Goal: Information Seeking & Learning: Learn about a topic

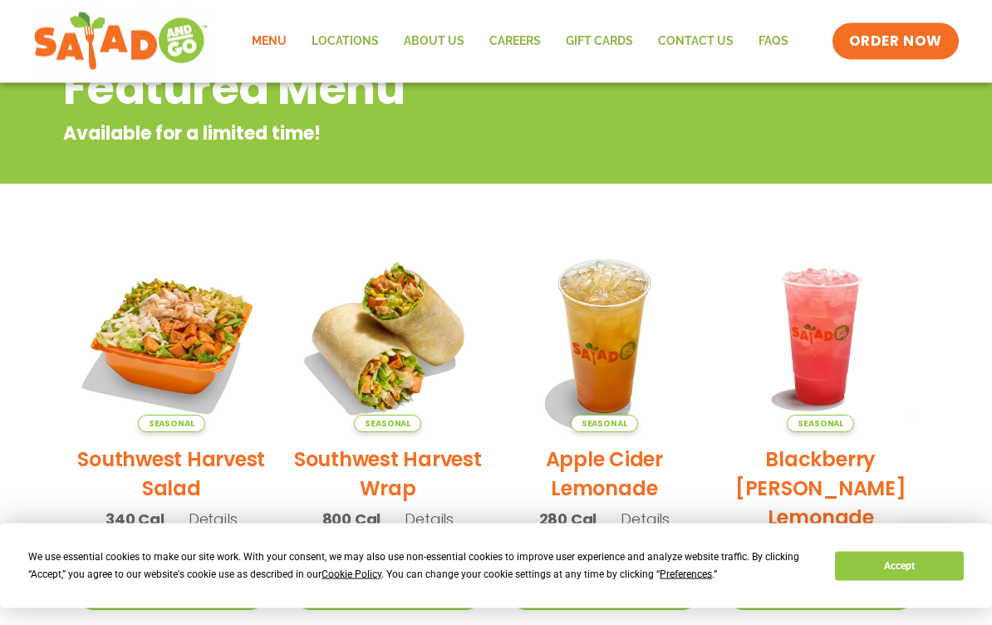
scroll to position [230, 0]
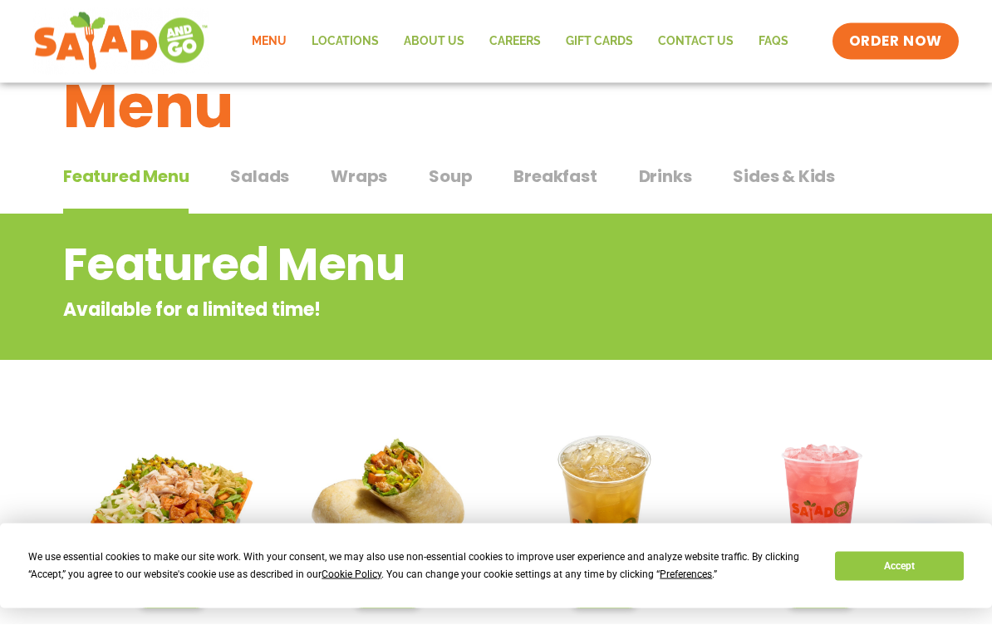
click at [274, 178] on span "Salads" at bounding box center [259, 177] width 59 height 25
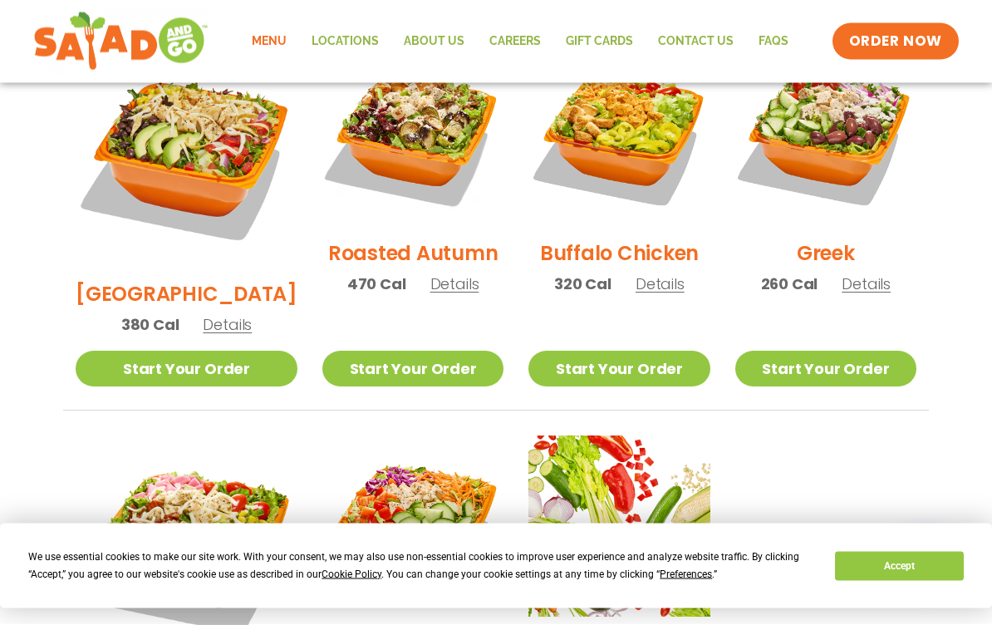
scroll to position [927, 0]
click at [436, 273] on span "Details" at bounding box center [455, 283] width 49 height 21
click at [434, 273] on span "Details" at bounding box center [455, 283] width 49 height 21
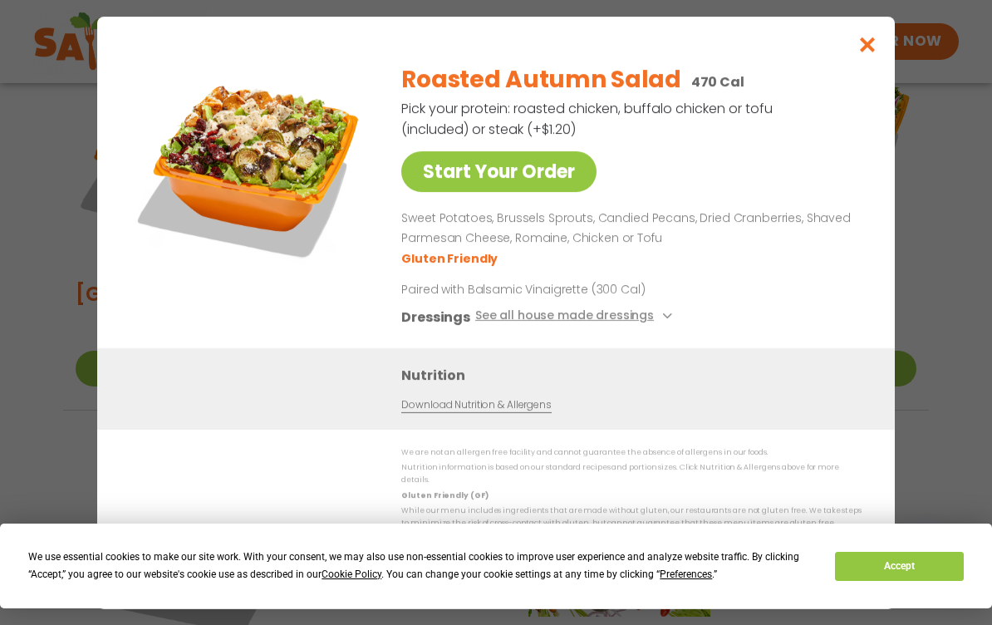
click at [662, 319] on icon at bounding box center [665, 316] width 7 height 7
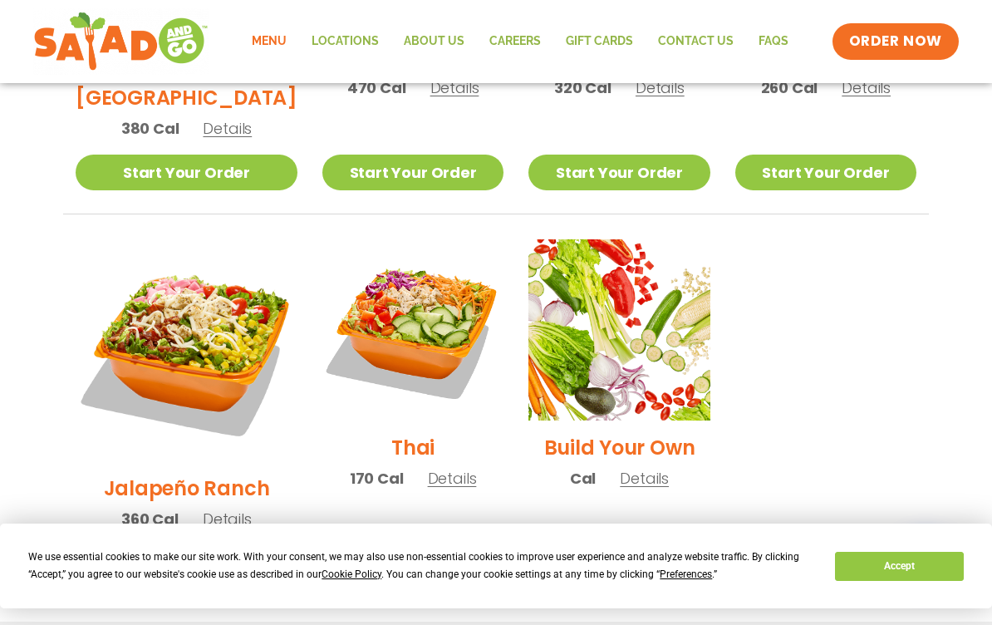
scroll to position [1144, 0]
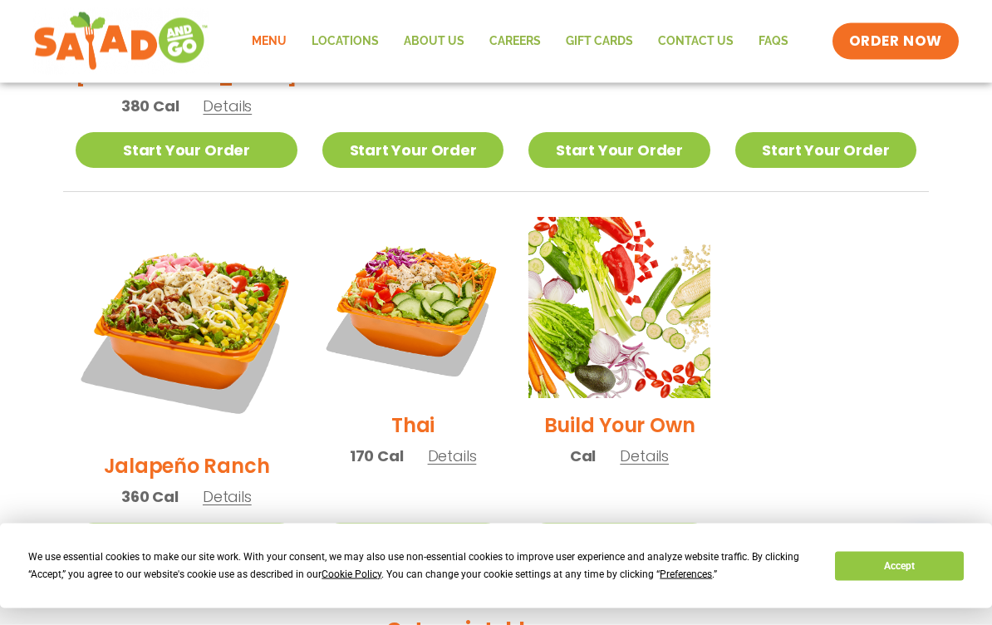
click at [436, 446] on span "Details" at bounding box center [452, 456] width 49 height 21
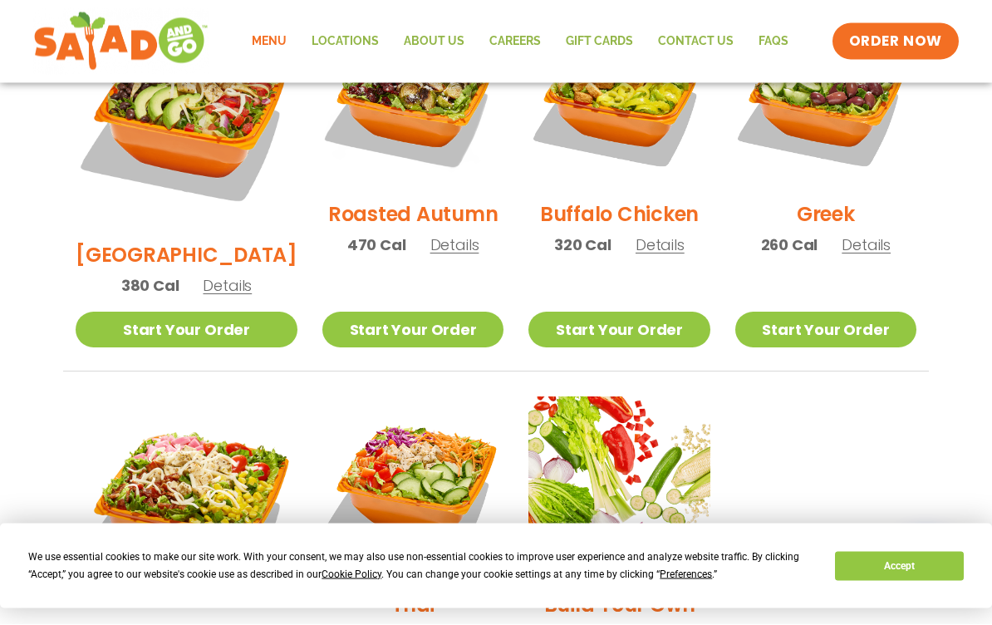
scroll to position [966, 0]
click at [864, 234] on span "Details" at bounding box center [866, 244] width 49 height 21
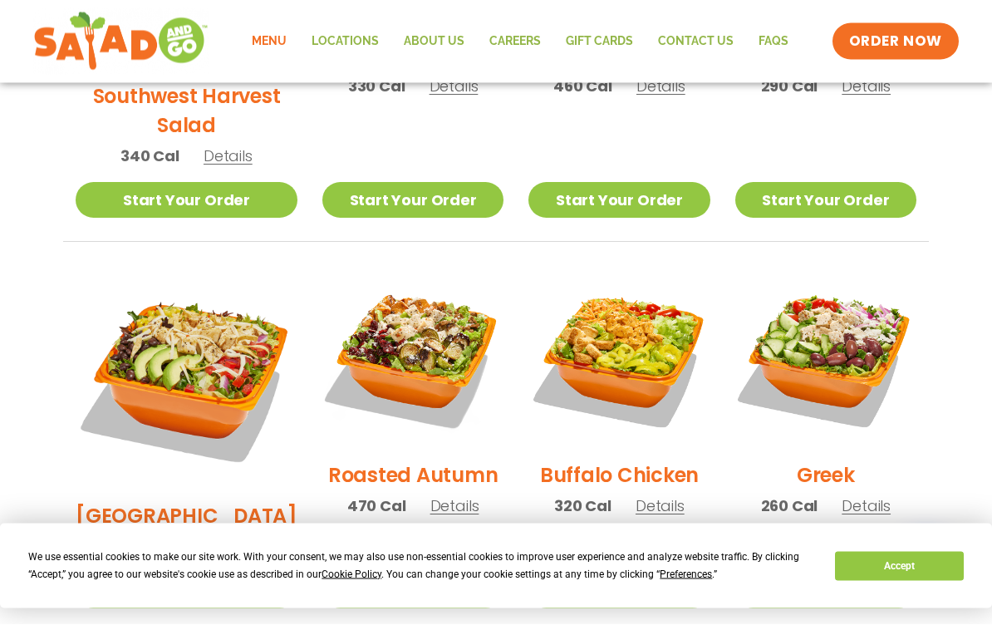
scroll to position [706, 0]
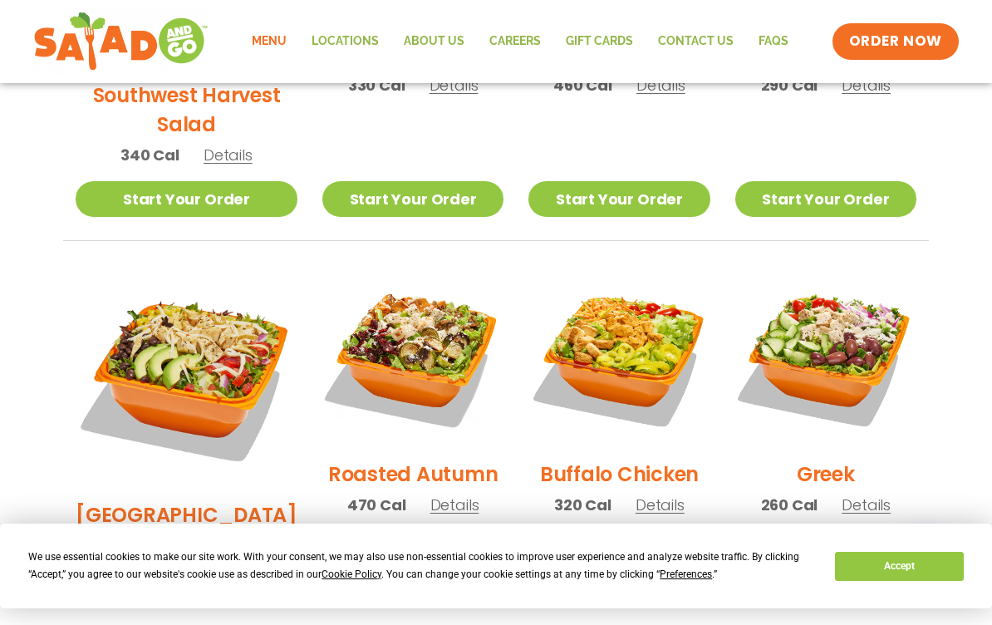
click at [863, 495] on span "Details" at bounding box center [866, 505] width 49 height 21
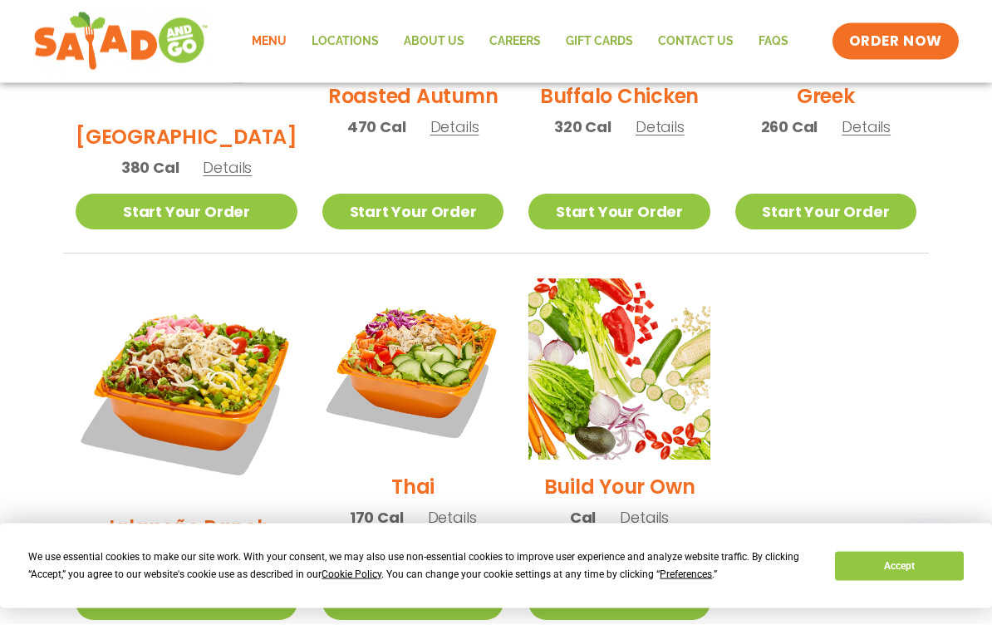
scroll to position [1084, 0]
click at [408, 298] on img at bounding box center [412, 368] width 181 height 181
click at [439, 507] on span "Details" at bounding box center [452, 517] width 49 height 21
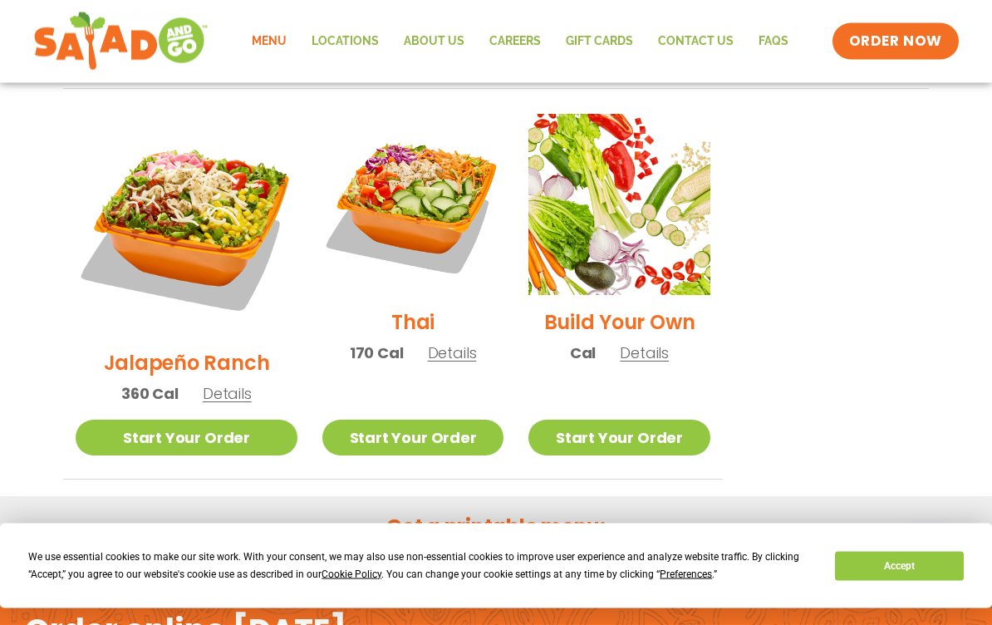
scroll to position [1248, 0]
click at [436, 342] on span "Details" at bounding box center [452, 352] width 49 height 21
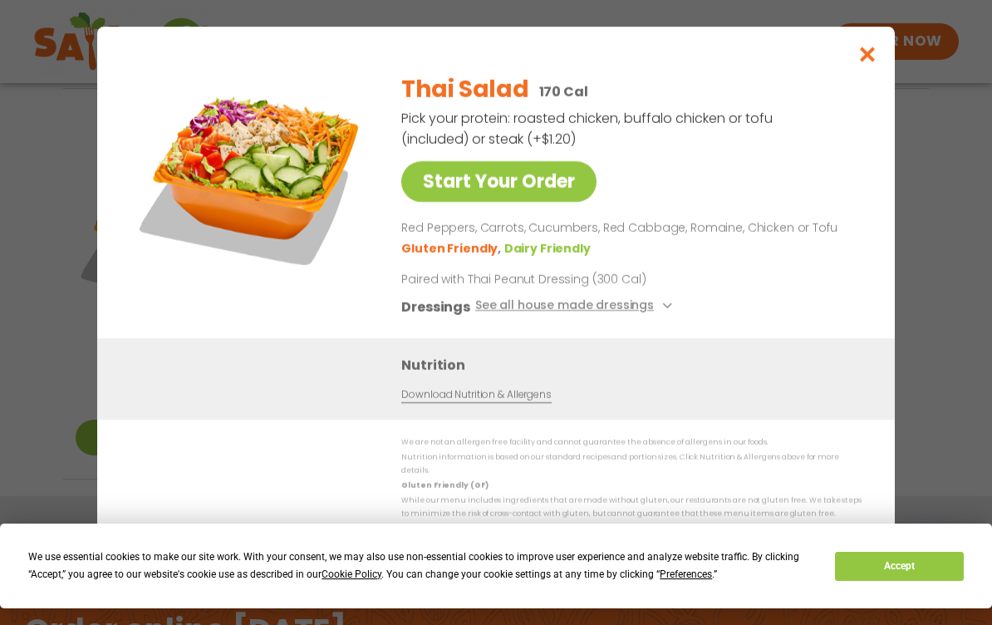
click at [606, 317] on button "See all house made dressings" at bounding box center [576, 306] width 202 height 21
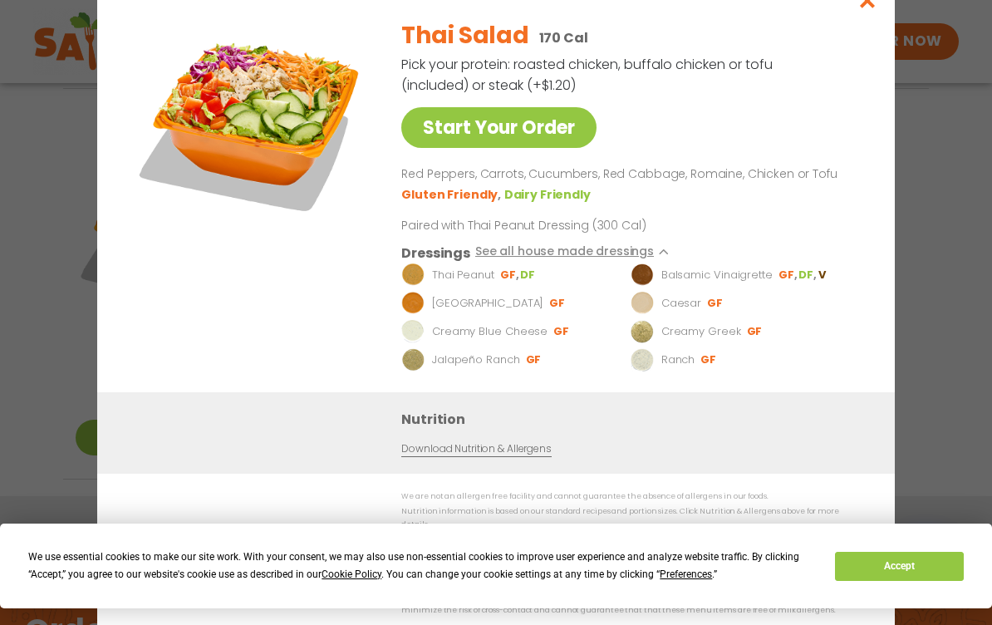
click at [662, 255] on icon at bounding box center [665, 252] width 7 height 7
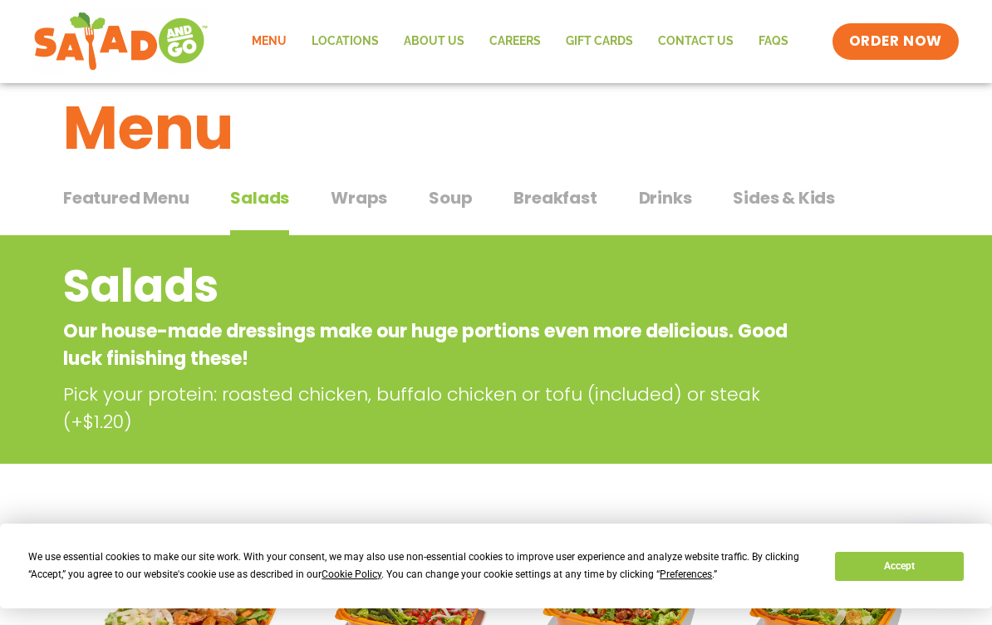
scroll to position [0, 0]
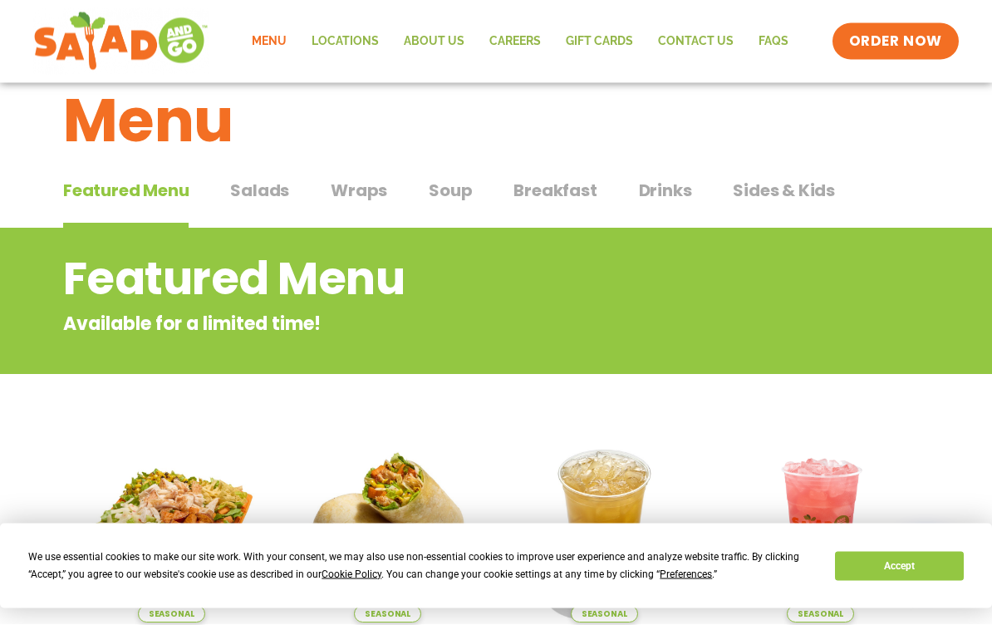
click at [243, 191] on span "Salads" at bounding box center [259, 191] width 59 height 25
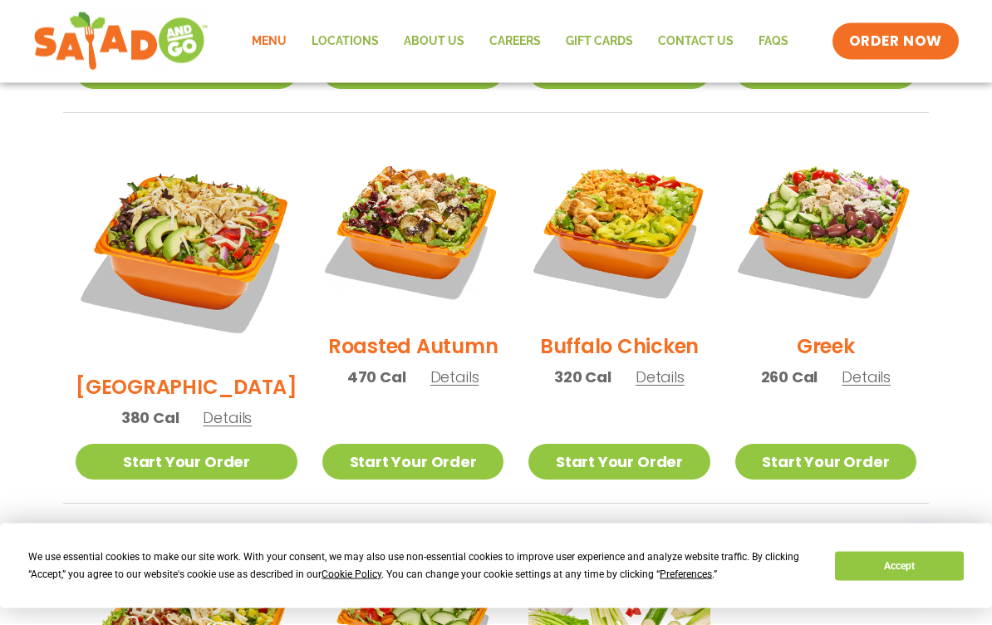
scroll to position [834, 0]
click at [865, 367] on span "Details" at bounding box center [866, 377] width 49 height 21
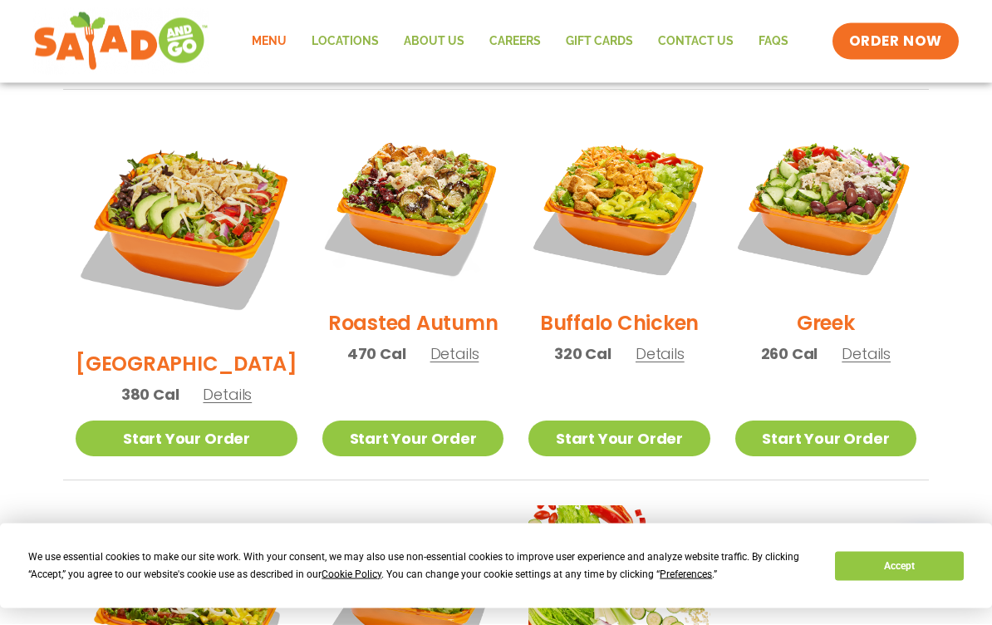
scroll to position [857, 0]
click at [844, 195] on img at bounding box center [826, 205] width 181 height 181
click at [870, 624] on ul "Seasonal Southwest Harvest Salad 340 Cal Details Start Your Order Seasonal Star…" at bounding box center [496, 283] width 866 height 1176
